Goal: Navigation & Orientation: Find specific page/section

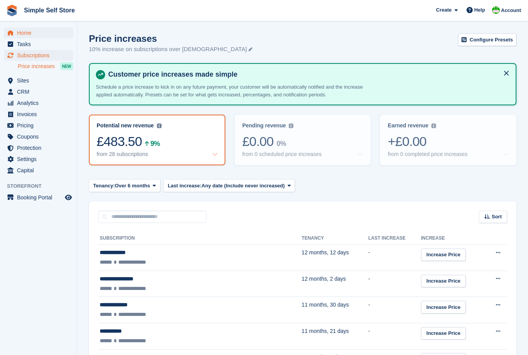
click at [27, 35] on span "Home" at bounding box center [40, 32] width 46 height 11
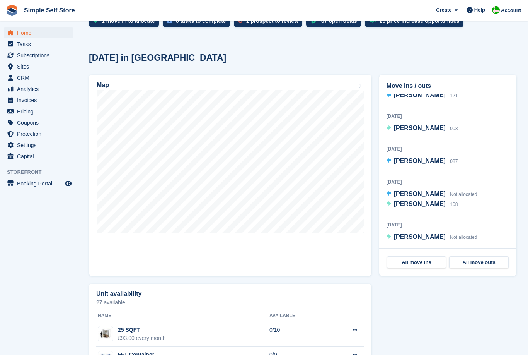
scroll to position [187, 0]
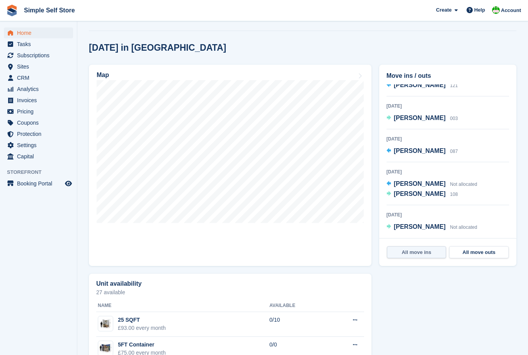
click at [425, 256] on link "All move ins" at bounding box center [417, 252] width 60 height 12
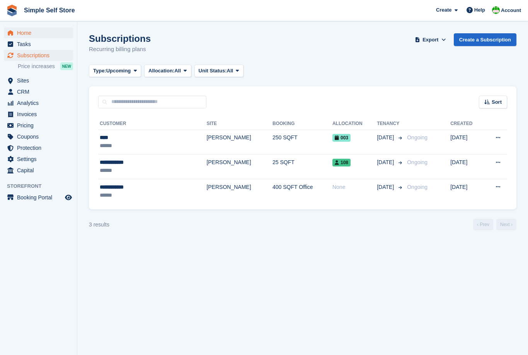
click at [31, 35] on span "Home" at bounding box center [40, 32] width 46 height 11
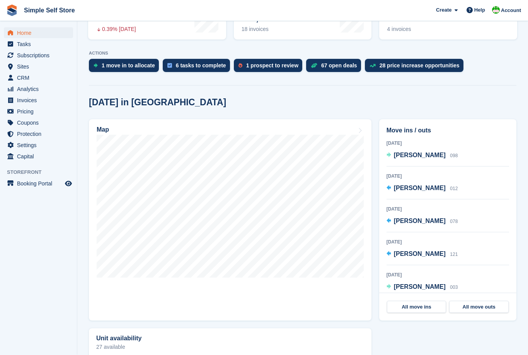
scroll to position [133, 0]
